Goal: Task Accomplishment & Management: Use online tool/utility

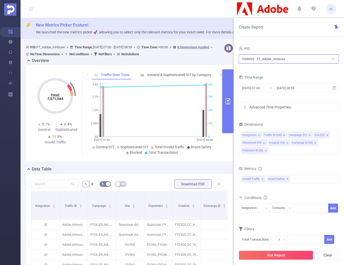
drag, startPoint x: 304, startPoint y: 59, endPoint x: 239, endPoint y: 58, distance: 65.2
click at [239, 59] on input "1000925 - FT_Adobe_InHouse" at bounding box center [289, 58] width 100 height 9
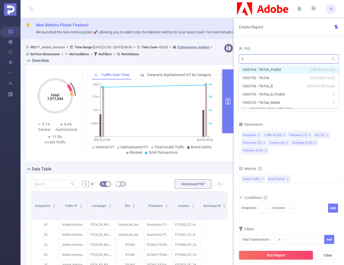
type input "tik"
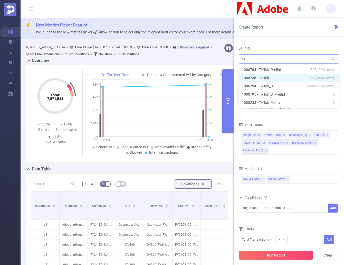
click at [267, 75] on li "1000736 - TikTok 5B [356M rows]" at bounding box center [289, 78] width 100 height 8
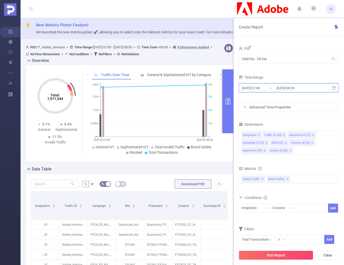
click at [333, 89] on icon at bounding box center [335, 88] width 4 height 4
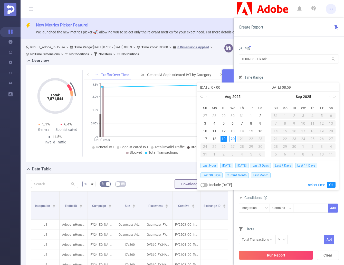
click at [201, 97] on link at bounding box center [202, 96] width 7 height 10
click at [264, 96] on link at bounding box center [263, 96] width 7 height 10
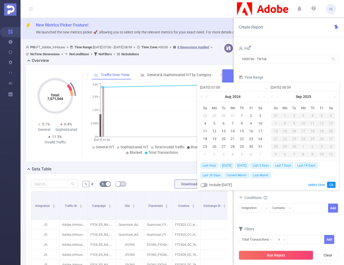
click at [205, 96] on link at bounding box center [207, 96] width 5 height 10
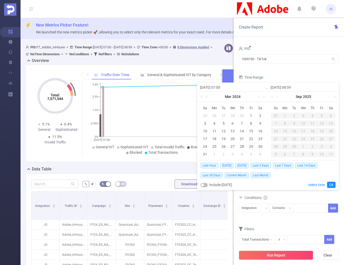
click at [205, 96] on link at bounding box center [207, 96] width 5 height 10
click at [214, 114] on div "1" at bounding box center [214, 115] width 6 height 6
click at [276, 97] on link at bounding box center [278, 96] width 5 height 10
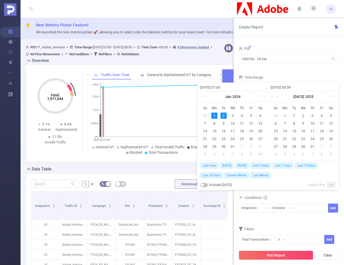
click at [276, 97] on link at bounding box center [278, 96] width 5 height 10
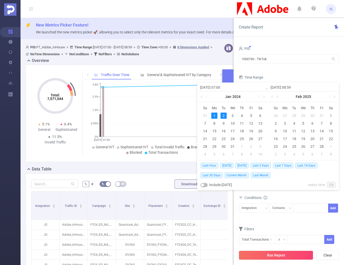
click at [276, 97] on link at bounding box center [278, 96] width 5 height 10
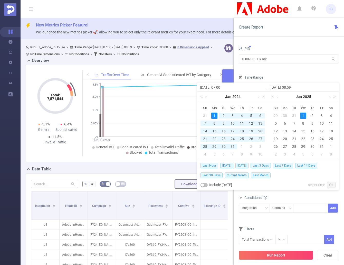
click at [301, 114] on div "1" at bounding box center [303, 115] width 6 height 6
type input "2024-01-01 07:00"
type input "2025-01-01 08:59"
type input "2024-01-01 07:00"
type input "2025-01-01 08:59"
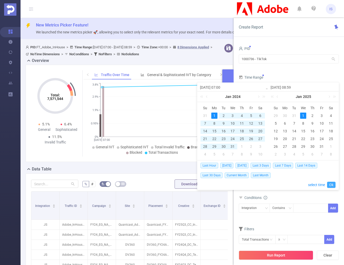
click at [330, 184] on link "Ok" at bounding box center [331, 185] width 8 height 6
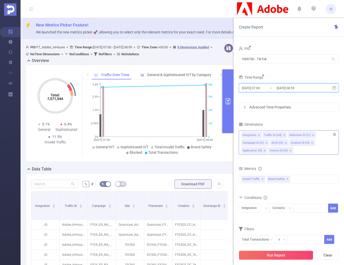
click at [283, 134] on icon "icon: close" at bounding box center [284, 135] width 3 height 3
click at [285, 135] on li "Advertiser ID (l1)" at bounding box center [277, 134] width 28 height 7
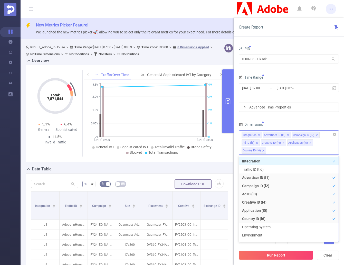
click at [287, 135] on icon "icon: close" at bounding box center [288, 135] width 2 height 2
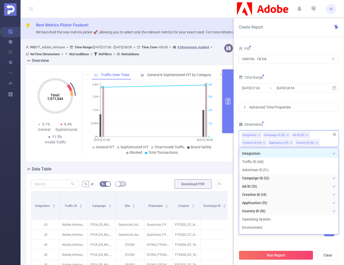
click at [287, 134] on icon "icon: close" at bounding box center [288, 135] width 3 height 3
click at [278, 135] on icon "icon: close" at bounding box center [278, 135] width 3 height 3
click at [284, 133] on span at bounding box center [285, 135] width 3 height 6
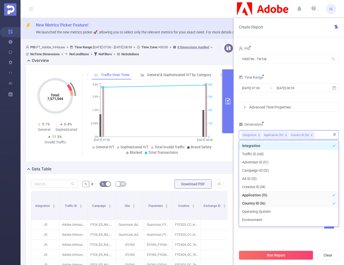
click at [285, 134] on icon "icon: close" at bounding box center [286, 135] width 3 height 3
click at [285, 135] on icon "icon: close" at bounding box center [284, 135] width 3 height 3
click at [295, 120] on div "PID 1000736 - TikTok 1000736 - TikTok Time Range 2024-01-01 07:00 _ 2025-01-01 …" at bounding box center [289, 140] width 100 height 190
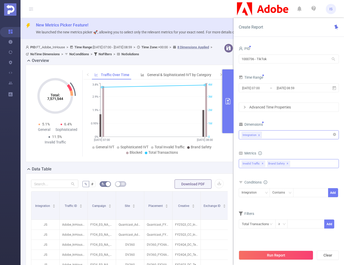
click at [287, 163] on span "✕" at bounding box center [288, 163] width 2 height 6
click at [301, 174] on div "Total General IVT Data Centers Disclosed Bots Known Crawlers Irregular Activity…" at bounding box center [289, 166] width 100 height 15
click at [297, 254] on button "Run Report" at bounding box center [276, 254] width 74 height 9
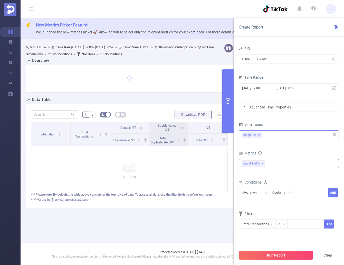
click at [227, 115] on button "primary" at bounding box center [227, 101] width 11 height 64
click at [335, 88] on icon at bounding box center [334, 88] width 5 height 5
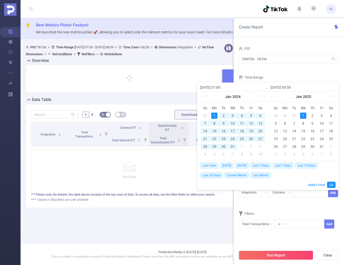
click at [335, 88] on input "2025-01-01 08:59" at bounding box center [303, 87] width 65 height 6
click at [259, 97] on link at bounding box center [258, 96] width 5 height 10
click at [264, 96] on link at bounding box center [263, 96] width 7 height 10
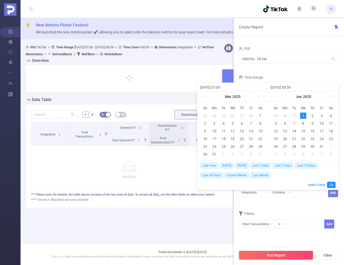
click at [259, 97] on link at bounding box center [258, 96] width 5 height 10
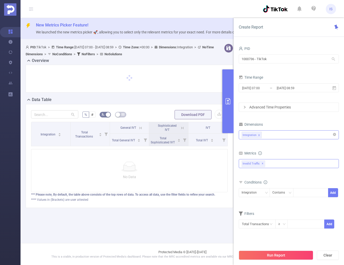
click at [266, 199] on div "Integration Contains Add" at bounding box center [289, 194] width 100 height 12
click at [259, 135] on icon "icon: close" at bounding box center [259, 135] width 2 height 2
click at [292, 132] on div at bounding box center [289, 134] width 94 height 8
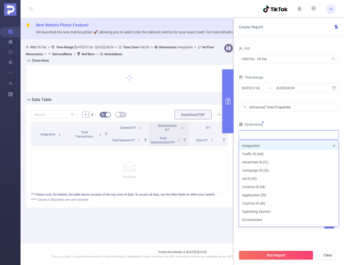
click at [256, 147] on li "Integration" at bounding box center [289, 145] width 100 height 8
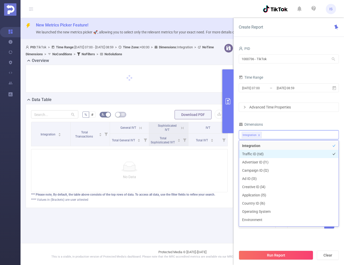
click at [254, 153] on li "Traffic ID (tid)" at bounding box center [289, 154] width 100 height 8
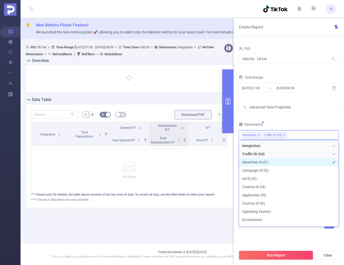
click at [259, 164] on li "Advertiser ID (l1)" at bounding box center [289, 162] width 100 height 8
click at [259, 169] on li "Campaign ID (l2)" at bounding box center [289, 170] width 100 height 8
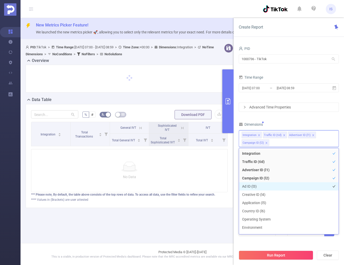
click at [252, 188] on li "Ad ID (l3)" at bounding box center [289, 186] width 100 height 8
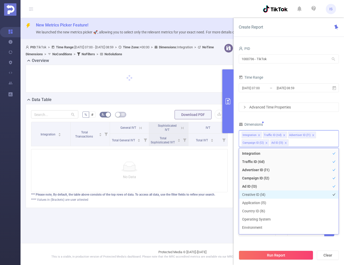
click at [257, 194] on li "Creative ID (l4)" at bounding box center [289, 194] width 100 height 8
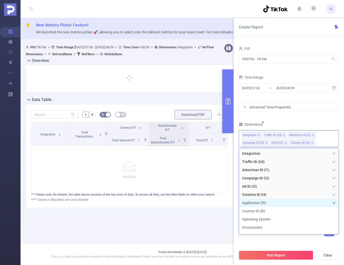
click at [257, 199] on li "Application (l5)" at bounding box center [289, 202] width 100 height 8
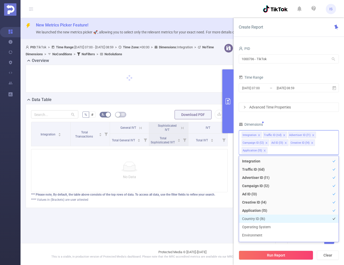
click at [257, 216] on li "Country ID (l6)" at bounding box center [289, 218] width 100 height 8
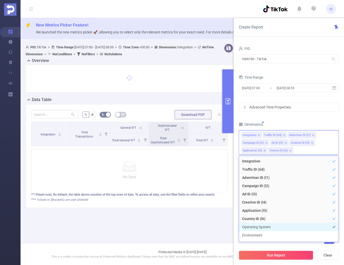
click at [262, 228] on li "Operating System" at bounding box center [289, 227] width 100 height 8
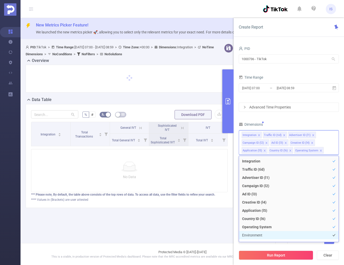
click at [260, 232] on li "Environment" at bounding box center [289, 235] width 100 height 8
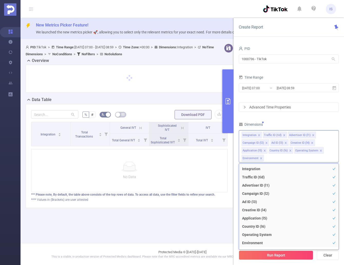
click at [286, 121] on div "Dimensions" at bounding box center [289, 125] width 100 height 8
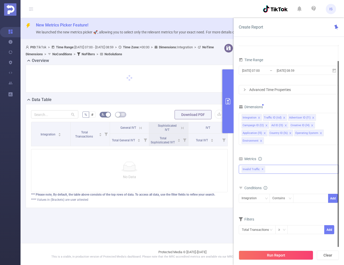
click at [280, 173] on div "Invalid Traffic ✕" at bounding box center [289, 169] width 100 height 9
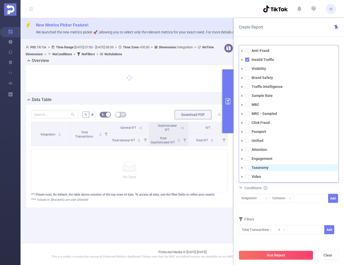
click at [258, 168] on strong "Taxonomy" at bounding box center [260, 167] width 17 height 4
drag, startPoint x: 256, startPoint y: 46, endPoint x: 255, endPoint y: 49, distance: 2.6
click at [256, 46] on div "Anti-Fraud Invalid Traffic Visibility Brand Safety Traffic Intelligence Sample …" at bounding box center [289, 113] width 100 height 137
click at [253, 50] on strong "Anti-Fraud" at bounding box center [261, 51] width 18 height 4
click at [305, 188] on div "Conditions" at bounding box center [289, 188] width 100 height 8
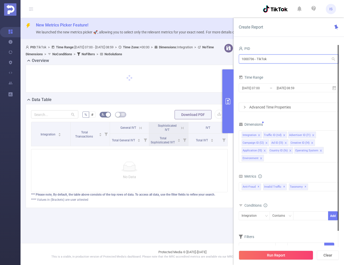
drag, startPoint x: 284, startPoint y: 61, endPoint x: 237, endPoint y: 57, distance: 47.2
click at [237, 57] on div "PID 1000736 - TikTok 1000736 - TikTok Time Range 2024-01-01 07:00 _ 2025-01-01 …" at bounding box center [289, 157] width 110 height 234
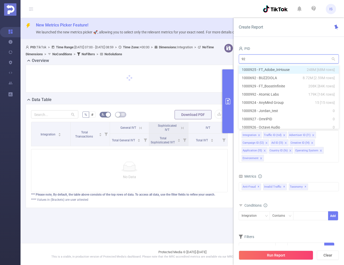
type input "925"
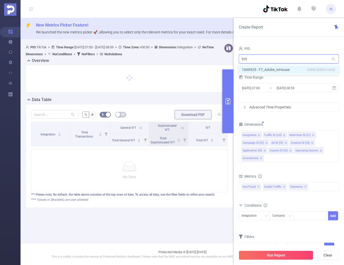
click at [265, 71] on li "1000925 - FT_Adobe_InHouse 248M [68M rows]" at bounding box center [289, 69] width 100 height 8
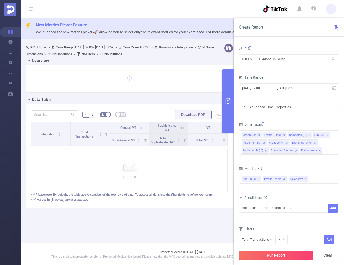
click at [271, 253] on button "Run Report" at bounding box center [276, 254] width 74 height 9
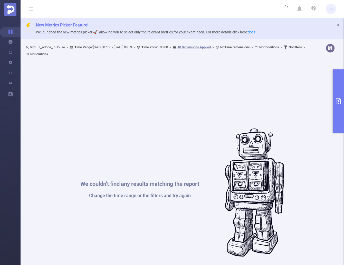
click at [180, 112] on div "We couldn't find any results matching the report Change the time range or the f…" at bounding box center [182, 192] width 308 height 265
click at [331, 10] on span "IS" at bounding box center [330, 9] width 3 height 10
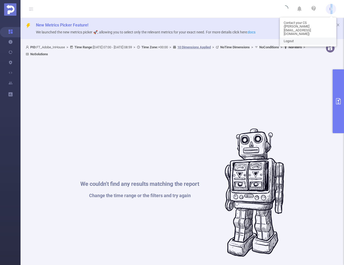
click at [299, 37] on link "Logout" at bounding box center [308, 40] width 56 height 7
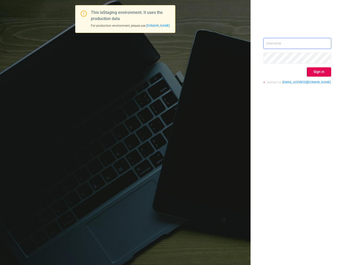
click at [276, 41] on input "text" at bounding box center [297, 43] width 68 height 11
type input "ispasojevic@mediaocean.com"
click at [318, 72] on button "Sign in" at bounding box center [319, 71] width 24 height 9
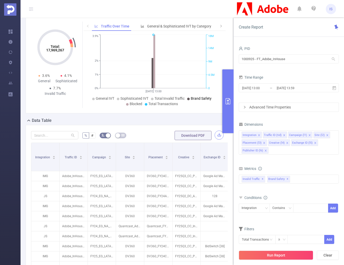
scroll to position [51, 0]
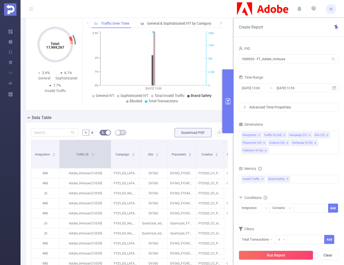
drag, startPoint x: 87, startPoint y: 160, endPoint x: 110, endPoint y: 153, distance: 24.6
click at [110, 153] on span at bounding box center [111, 154] width 3 height 28
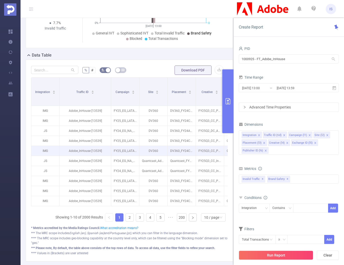
scroll to position [128, 0]
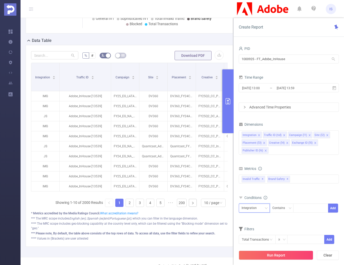
click at [259, 205] on div "Integration" at bounding box center [251, 208] width 19 height 8
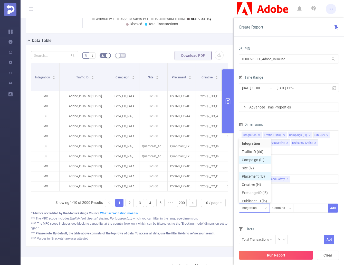
scroll to position [3, 0]
click at [253, 155] on li "Campaign (l1)" at bounding box center [255, 157] width 32 height 8
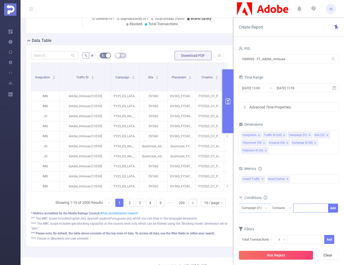
click at [304, 207] on div at bounding box center [311, 208] width 30 height 8
type input "FY24"
click at [314, 220] on li "FY24" at bounding box center [310, 218] width 35 height 8
click at [333, 208] on button "Add" at bounding box center [333, 207] width 10 height 9
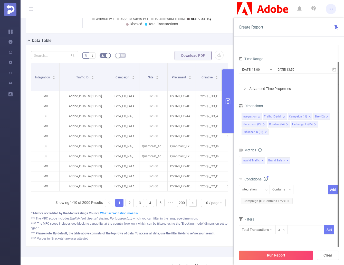
click at [280, 256] on button "Run Report" at bounding box center [276, 254] width 74 height 9
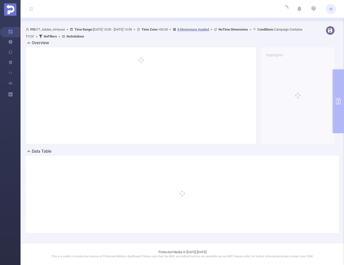
scroll to position [0, 0]
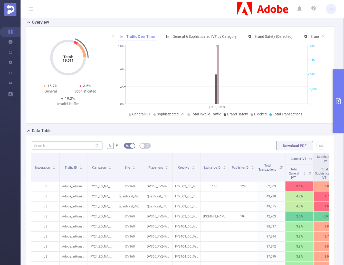
scroll to position [128, 0]
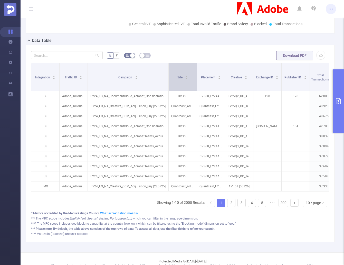
drag, startPoint x: 116, startPoint y: 74, endPoint x: 168, endPoint y: 83, distance: 53.3
click at [168, 83] on span at bounding box center [168, 77] width 3 height 28
click at [340, 108] on button "primary" at bounding box center [338, 101] width 11 height 64
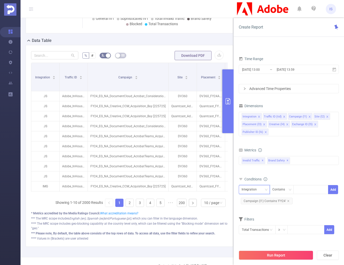
click at [261, 190] on div "Integration" at bounding box center [254, 189] width 25 height 8
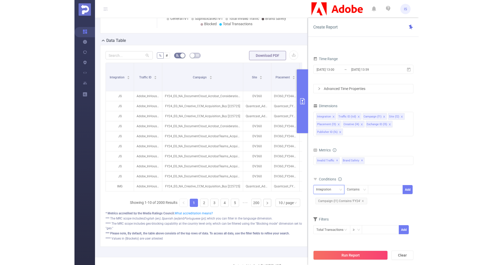
scroll to position [1, 0]
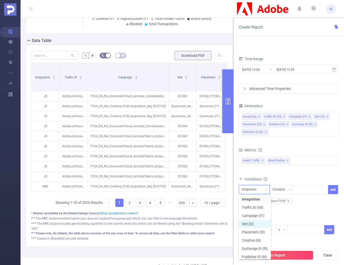
click at [255, 225] on li "Site (l2)" at bounding box center [255, 224] width 32 height 8
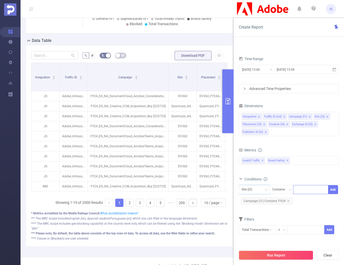
click at [301, 188] on div at bounding box center [311, 189] width 30 height 8
type input "quan"
click at [305, 200] on li "quan" at bounding box center [310, 200] width 35 height 8
click at [334, 189] on button "Add" at bounding box center [333, 189] width 10 height 9
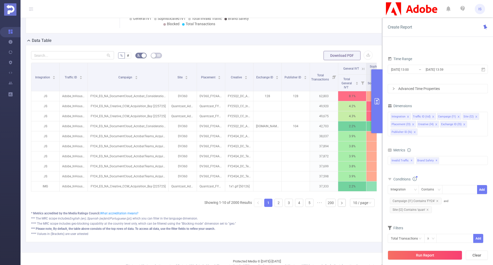
scroll to position [121, 0]
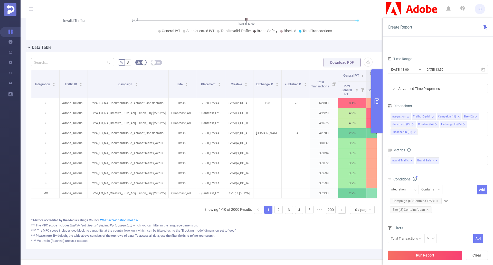
click at [344, 254] on button "Run Report" at bounding box center [425, 254] width 74 height 9
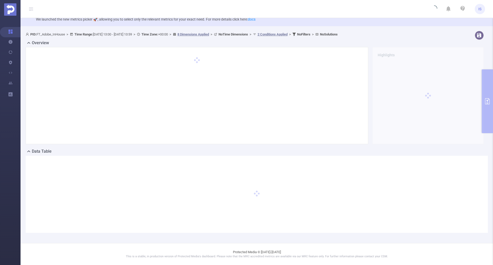
scroll to position [0, 0]
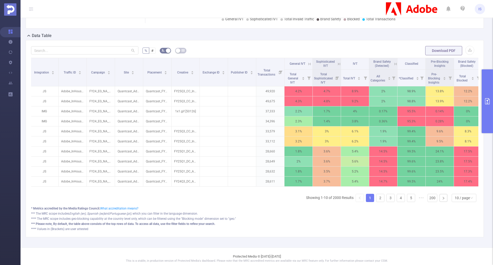
scroll to position [0, 9]
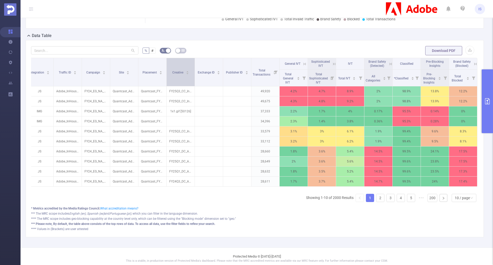
click at [186, 72] on icon "icon: caret-down" at bounding box center [187, 73] width 3 height 3
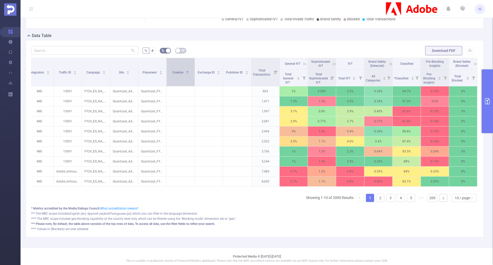
click at [186, 72] on icon "icon: caret-up" at bounding box center [187, 71] width 3 height 3
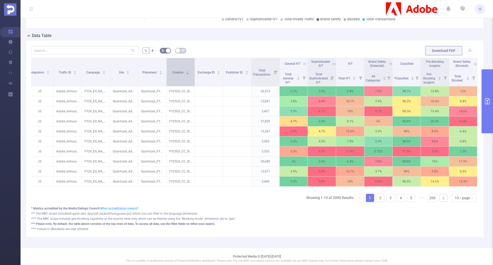
click at [186, 72] on icon "icon: caret-up" at bounding box center [187, 71] width 3 height 3
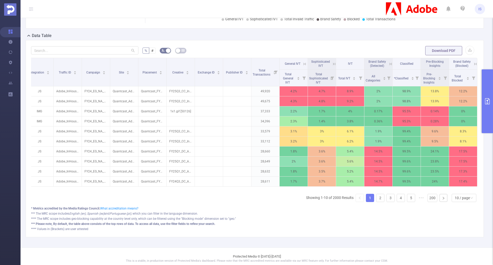
click at [344, 102] on icon "primary" at bounding box center [487, 101] width 6 height 6
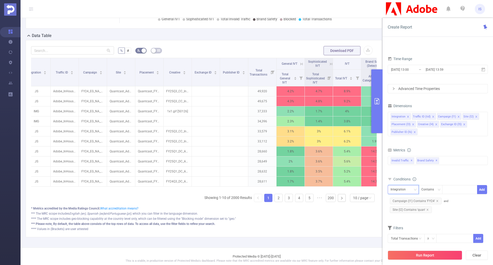
click at [344, 189] on div "Integration" at bounding box center [400, 189] width 19 height 8
click at [344, 237] on li "Creative (l4)" at bounding box center [404, 240] width 32 height 8
click at [344, 187] on div at bounding box center [460, 189] width 30 height 8
type input "1x1"
click at [344, 201] on li "1x1" at bounding box center [459, 200] width 35 height 8
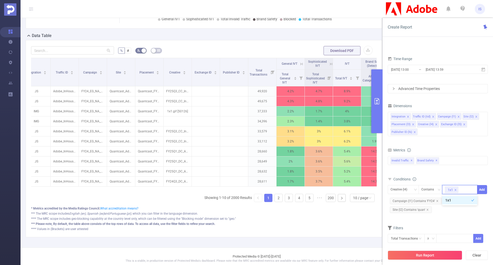
click at [344, 202] on li "1x1" at bounding box center [459, 200] width 35 height 8
click at [344, 191] on div at bounding box center [460, 189] width 30 height 8
type input "q"
type input "1x1"
click at [344, 190] on button "Add" at bounding box center [482, 189] width 10 height 9
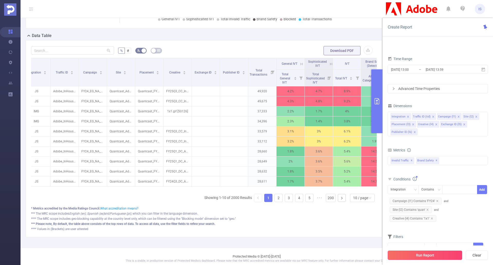
click at [344, 250] on button "Run Report" at bounding box center [425, 254] width 74 height 9
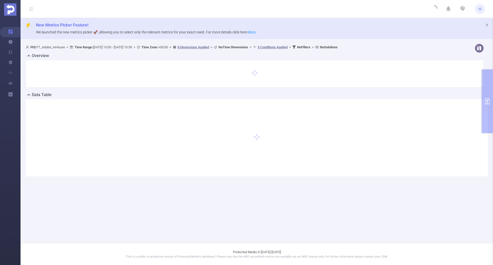
scroll to position [0, 0]
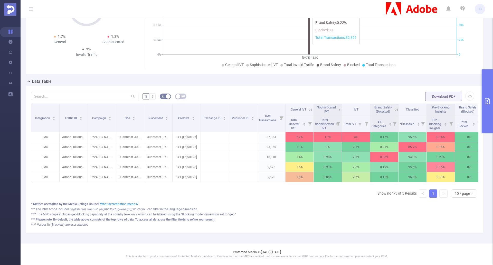
scroll to position [87, 0]
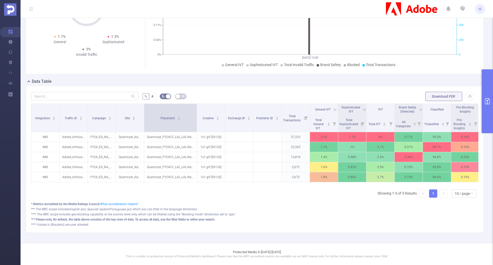
drag, startPoint x: 172, startPoint y: 113, endPoint x: 196, endPoint y: 112, distance: 24.4
click at [196, 112] on span at bounding box center [196, 118] width 3 height 28
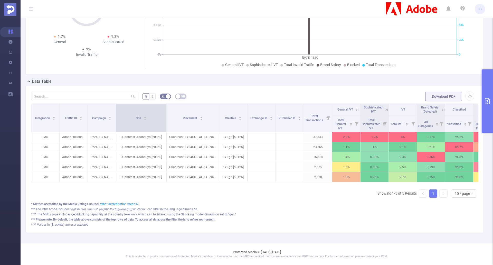
drag, startPoint x: 144, startPoint y: 115, endPoint x: 166, endPoint y: 115, distance: 22.3
click at [166, 115] on span at bounding box center [166, 118] width 3 height 28
click at [344, 101] on icon "primary" at bounding box center [487, 101] width 6 height 6
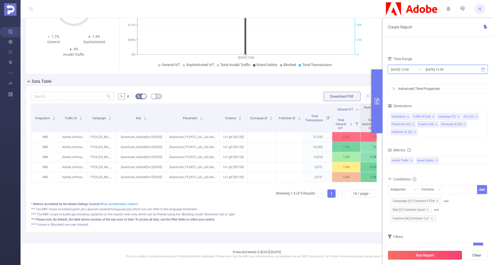
click at [344, 69] on icon at bounding box center [483, 69] width 4 height 4
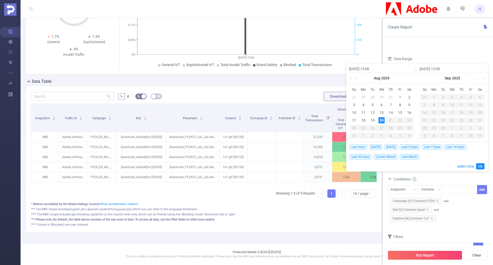
click at [344, 77] on link at bounding box center [356, 78] width 5 height 10
click at [344, 98] on div "1" at bounding box center [372, 97] width 6 height 6
click at [344, 78] on link at bounding box center [426, 78] width 5 height 10
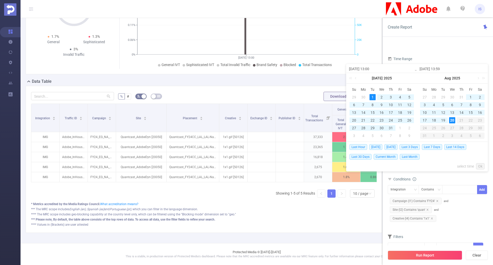
click at [344, 121] on div "20" at bounding box center [452, 120] width 6 height 6
type input "2025-07-01 13:00"
click at [344, 166] on link "Ok" at bounding box center [480, 166] width 8 height 6
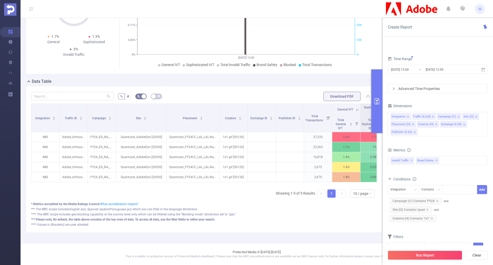
drag, startPoint x: 419, startPoint y: 254, endPoint x: 414, endPoint y: 250, distance: 6.5
click at [344, 254] on button "Run Report" at bounding box center [425, 254] width 74 height 9
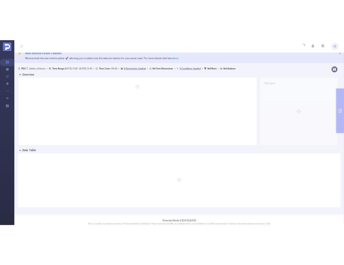
scroll to position [0, 0]
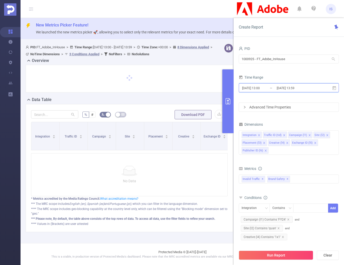
click at [335, 90] on icon at bounding box center [334, 88] width 5 height 5
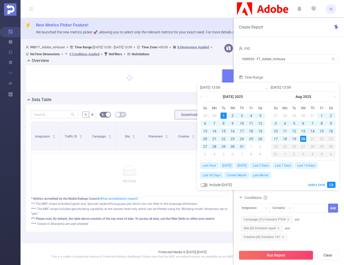
click at [224, 116] on div "1" at bounding box center [224, 115] width 6 height 6
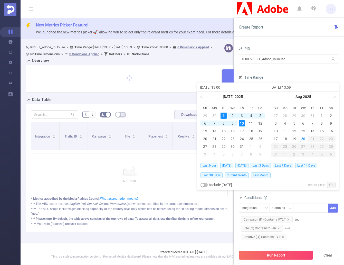
click at [241, 125] on div "10" at bounding box center [242, 123] width 6 height 6
type input "2025-07-10 13:59"
click at [330, 183] on link "Ok" at bounding box center [331, 185] width 8 height 6
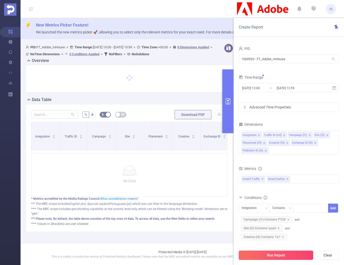
click at [262, 254] on button "Run Report" at bounding box center [276, 254] width 74 height 9
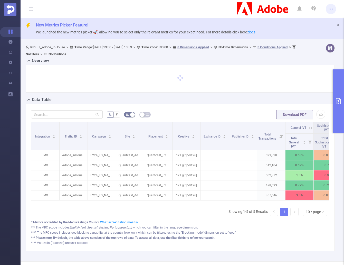
click at [338, 108] on button "primary" at bounding box center [338, 101] width 11 height 64
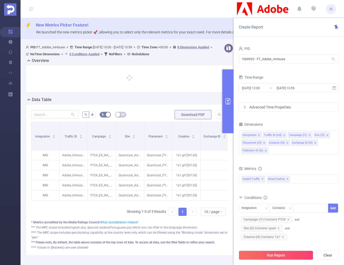
click at [226, 114] on button "primary" at bounding box center [227, 101] width 11 height 64
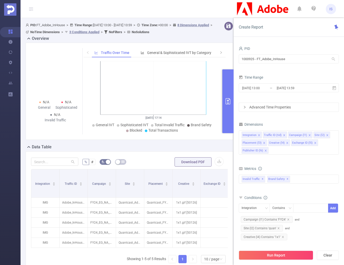
click at [229, 94] on button "primary" at bounding box center [227, 101] width 11 height 64
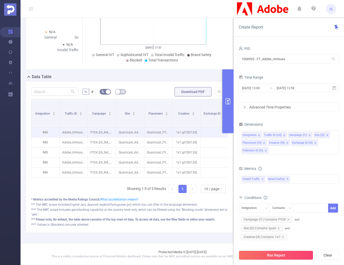
scroll to position [96, 0]
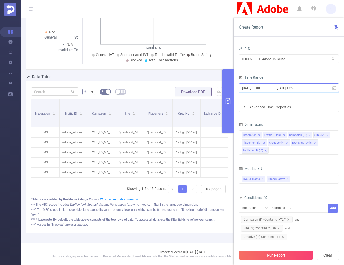
click at [334, 89] on icon at bounding box center [334, 88] width 5 height 5
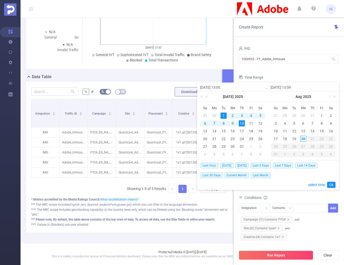
click at [208, 97] on link at bounding box center [207, 96] width 5 height 10
click at [259, 96] on link at bounding box center [258, 96] width 5 height 10
click at [298, 73] on form "PID 1000925 - FT_Adobe_InHouse 1000925 - FT_Adobe_InHouse Time Range 2025-07-01…" at bounding box center [289, 78] width 100 height 67
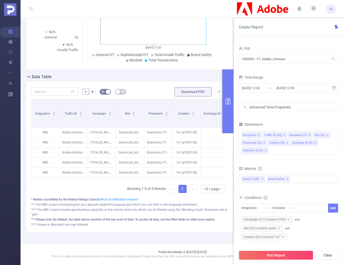
click at [230, 102] on icon "primary" at bounding box center [228, 101] width 6 height 6
drag, startPoint x: 296, startPoint y: 56, endPoint x: 234, endPoint y: 55, distance: 61.1
click at [234, 55] on div "PID 1000925 - FT_Adobe_InHouse 1000925 - FT_Adobe_InHouse Time Range 2025-07-01…" at bounding box center [289, 157] width 110 height 234
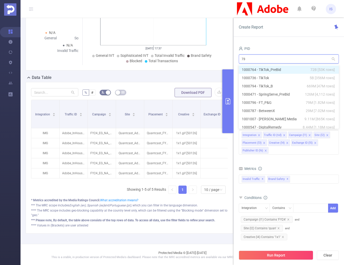
type input "736"
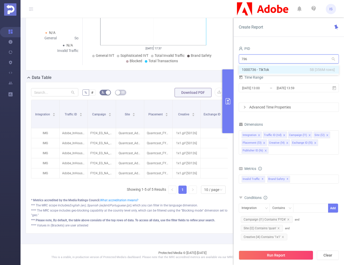
click at [262, 67] on li "1000736 - TikTok 5B [356M rows]" at bounding box center [289, 69] width 100 height 8
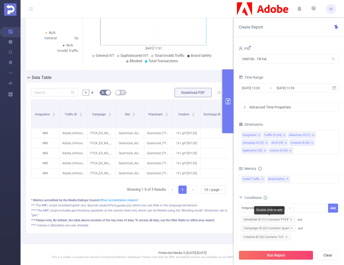
click at [292, 220] on span "Advertiser ID (l1) Contains 'FY24'" at bounding box center [268, 219] width 55 height 7
click at [290, 218] on icon "icon: close" at bounding box center [291, 219] width 3 height 3
click at [286, 218] on icon "icon: close" at bounding box center [286, 219] width 3 height 3
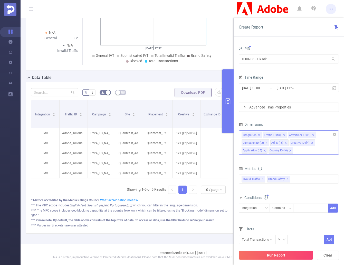
click at [290, 151] on icon "icon: close" at bounding box center [290, 150] width 3 height 3
click at [334, 135] on icon "icon: close-circle" at bounding box center [334, 134] width 3 height 3
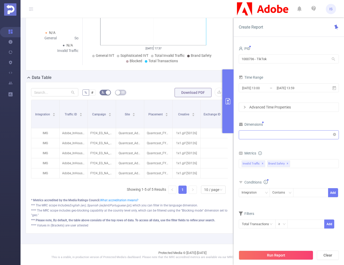
click at [287, 140] on div "Integration" at bounding box center [289, 135] width 100 height 12
click at [287, 163] on span "✕" at bounding box center [288, 163] width 2 height 6
click at [278, 252] on button "Run Report" at bounding box center [276, 254] width 74 height 9
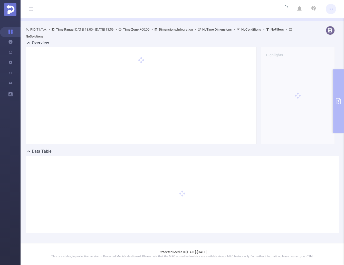
scroll to position [18, 0]
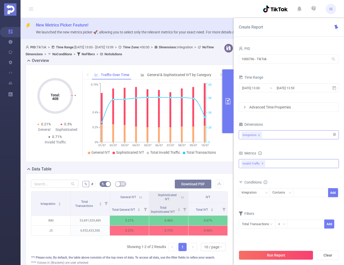
scroll to position [26, 0]
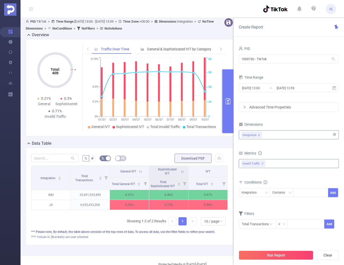
click at [229, 105] on button "primary" at bounding box center [227, 101] width 11 height 64
